Goal: Find specific page/section: Find specific page/section

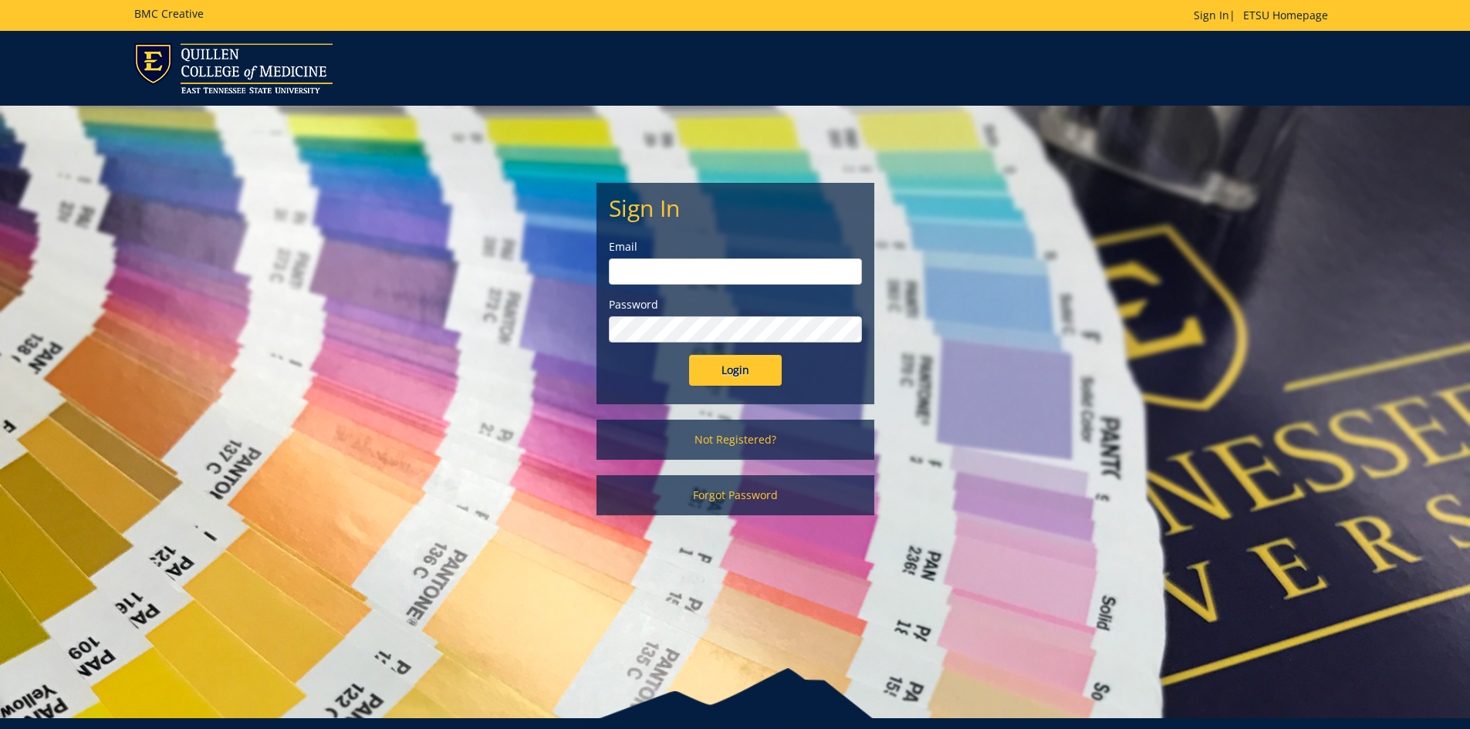
type input "[EMAIL_ADDRESS][DOMAIN_NAME]"
click at [736, 376] on input "Login" at bounding box center [735, 370] width 93 height 31
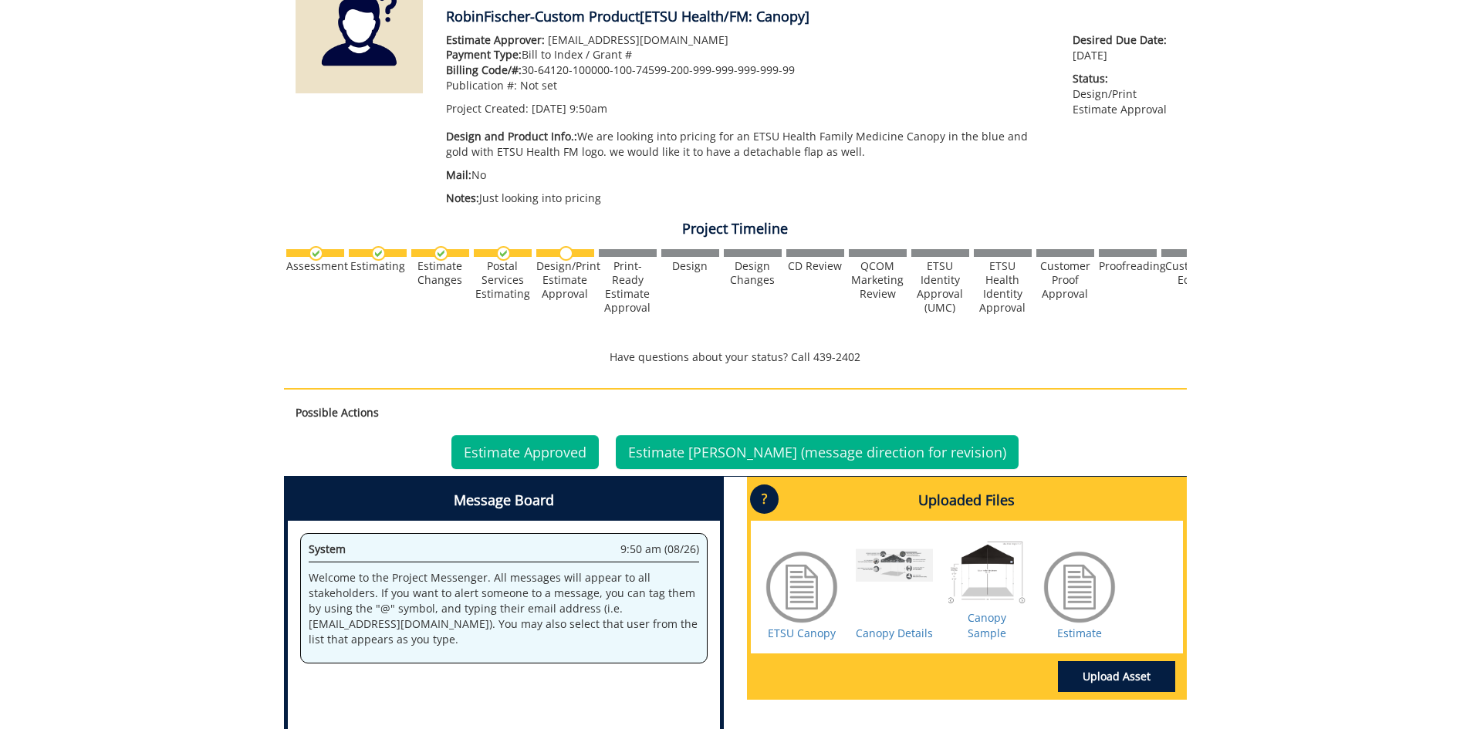
scroll to position [386, 0]
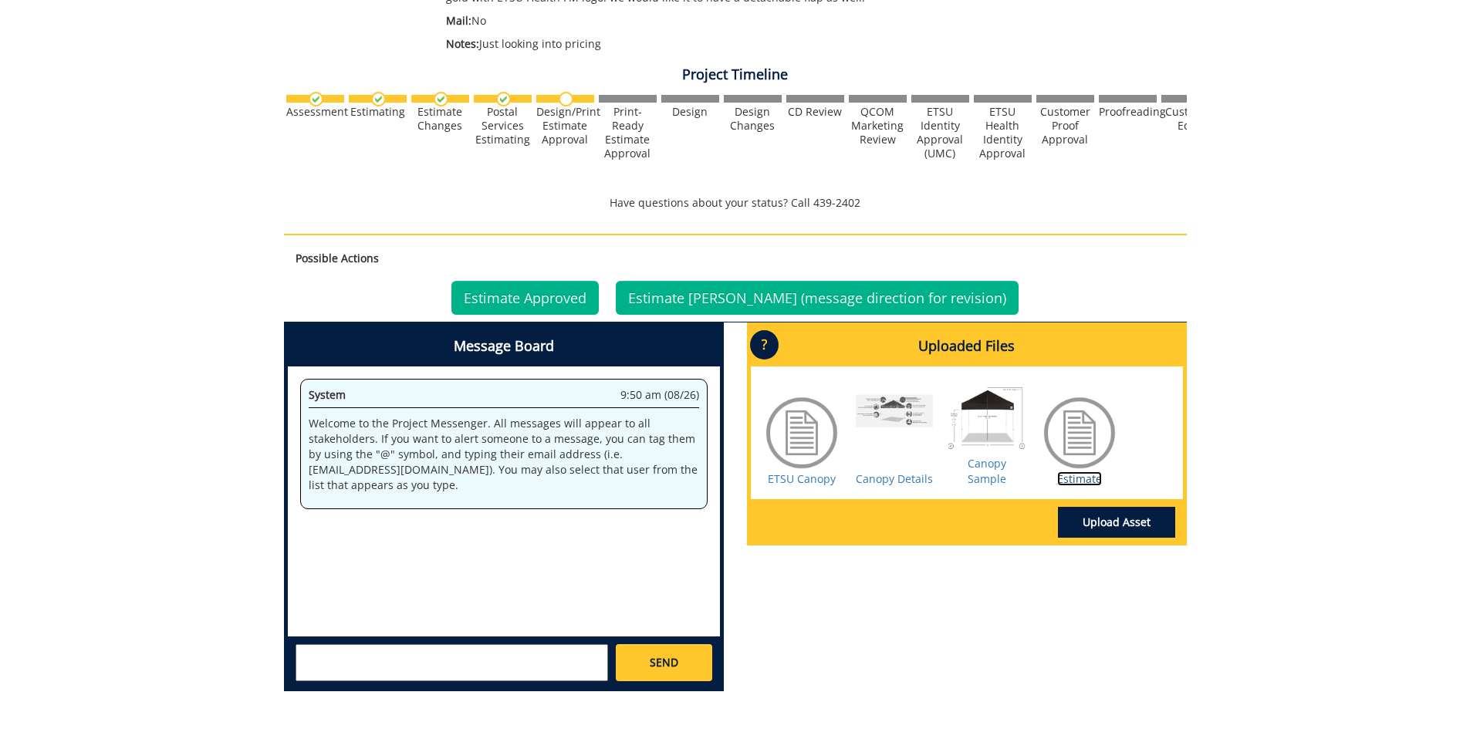
click at [1085, 482] on link "Estimate" at bounding box center [1079, 479] width 45 height 15
click at [797, 482] on link "ETSU Canopy" at bounding box center [802, 479] width 68 height 15
click at [887, 478] on link "Canopy Details" at bounding box center [894, 479] width 77 height 15
click at [981, 469] on link "Canopy Sample" at bounding box center [987, 471] width 39 height 30
click at [804, 481] on link "ETSU Canopy" at bounding box center [802, 479] width 68 height 15
